Goal: Transaction & Acquisition: Book appointment/travel/reservation

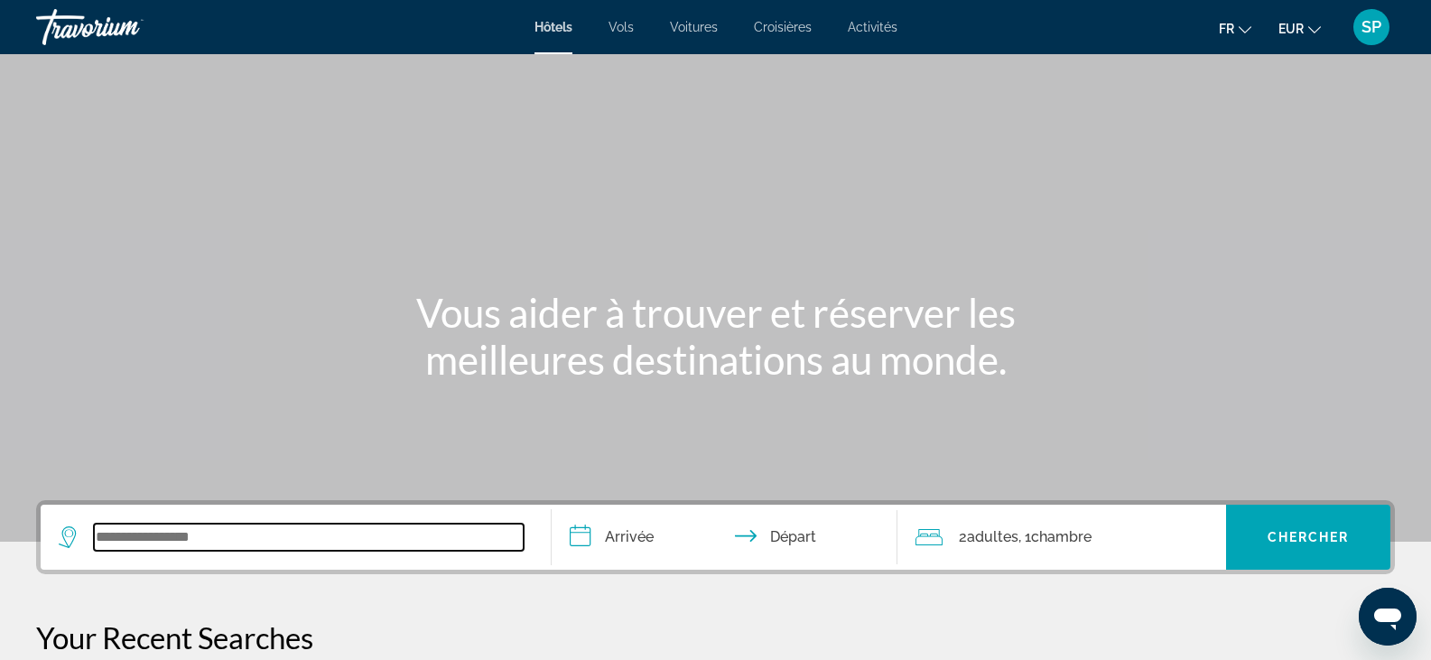
click at [228, 538] on input "Search widget" at bounding box center [309, 537] width 430 height 27
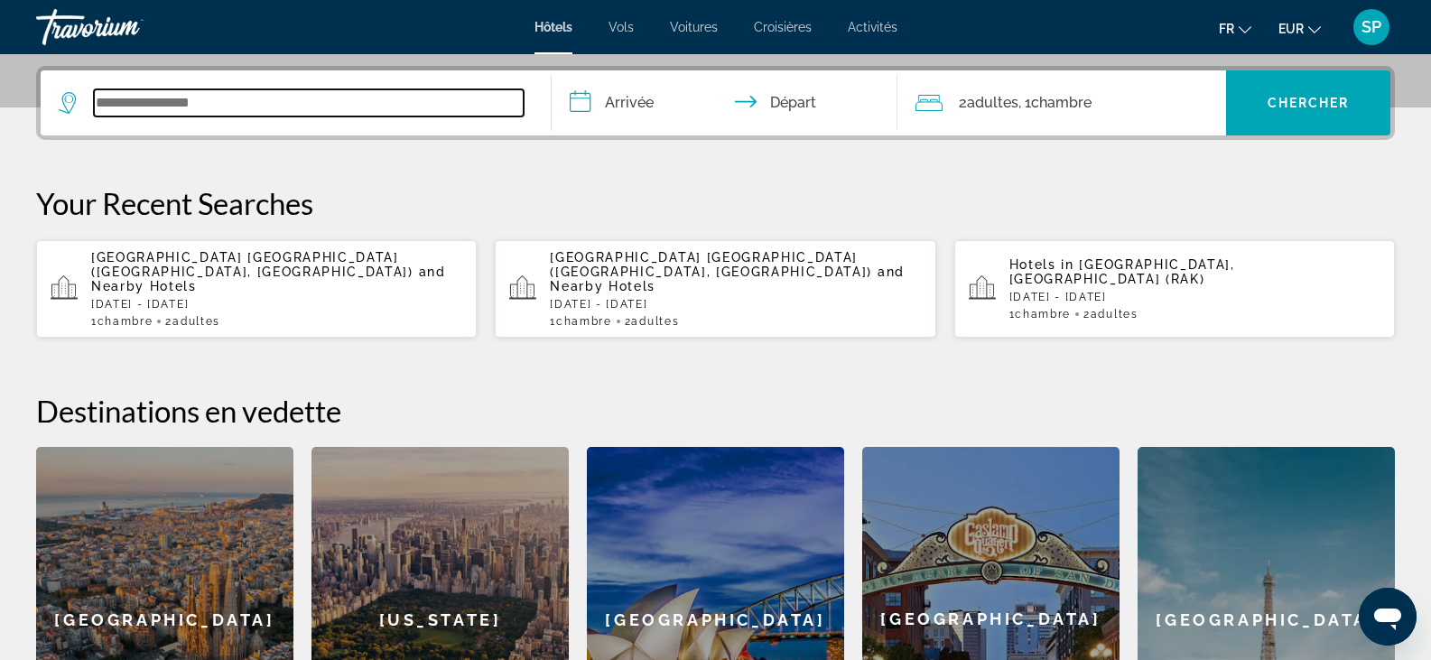
scroll to position [442, 0]
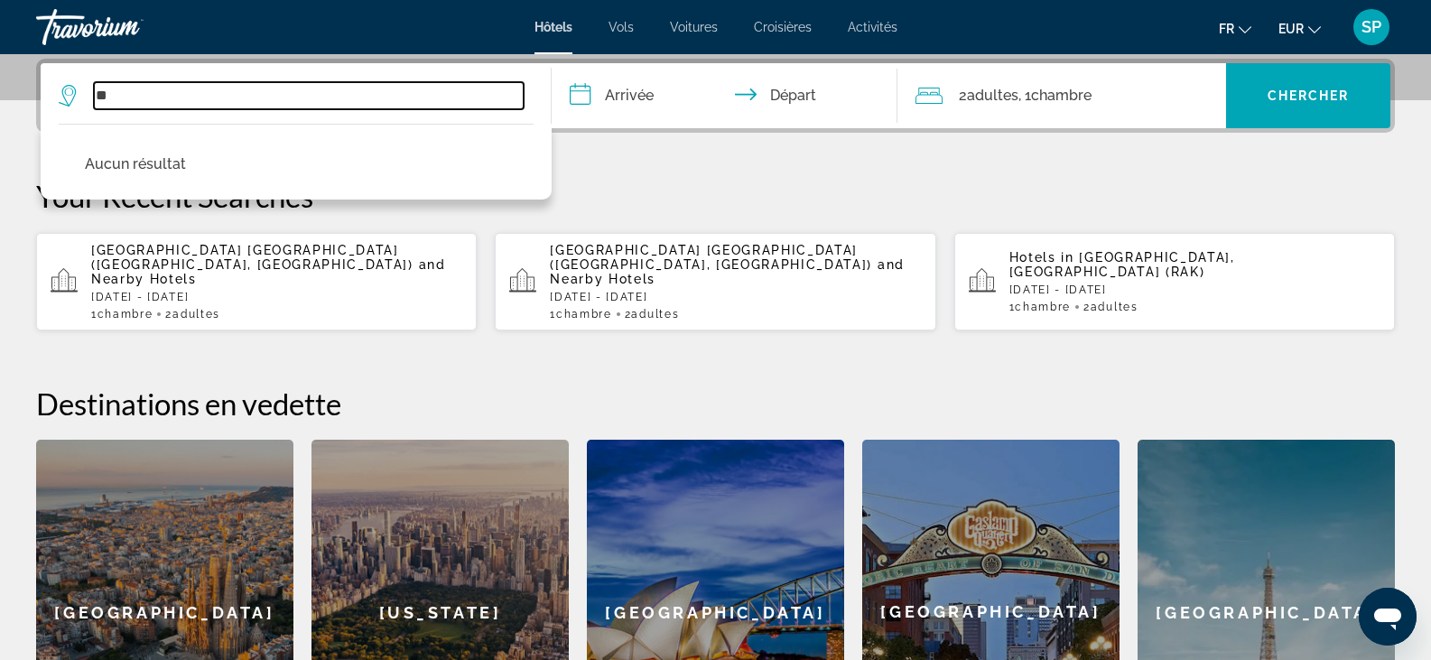
type input "*"
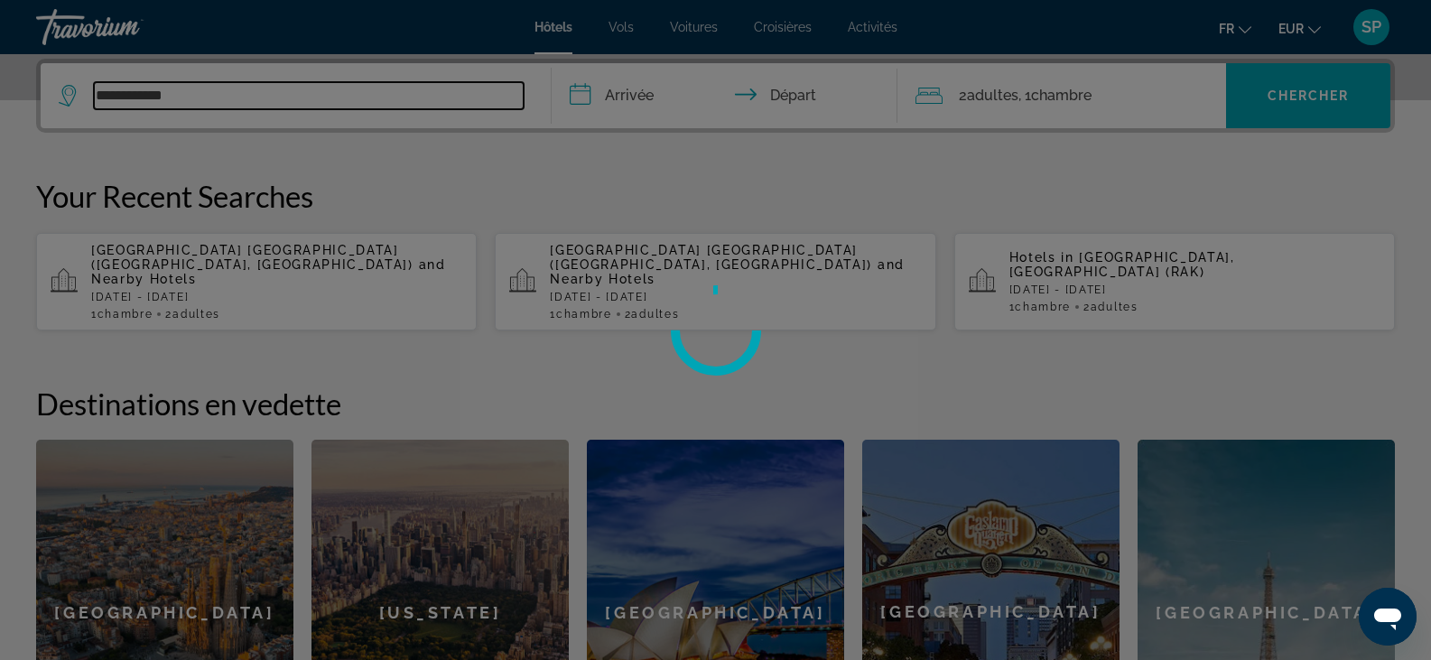
type input "**********"
click at [214, 97] on div at bounding box center [715, 330] width 1431 height 660
drag, startPoint x: 216, startPoint y: 92, endPoint x: 51, endPoint y: 91, distance: 164.4
click at [51, 91] on div at bounding box center [715, 330] width 1431 height 660
click at [718, 170] on div at bounding box center [715, 330] width 1431 height 660
